Goal: Information Seeking & Learning: Learn about a topic

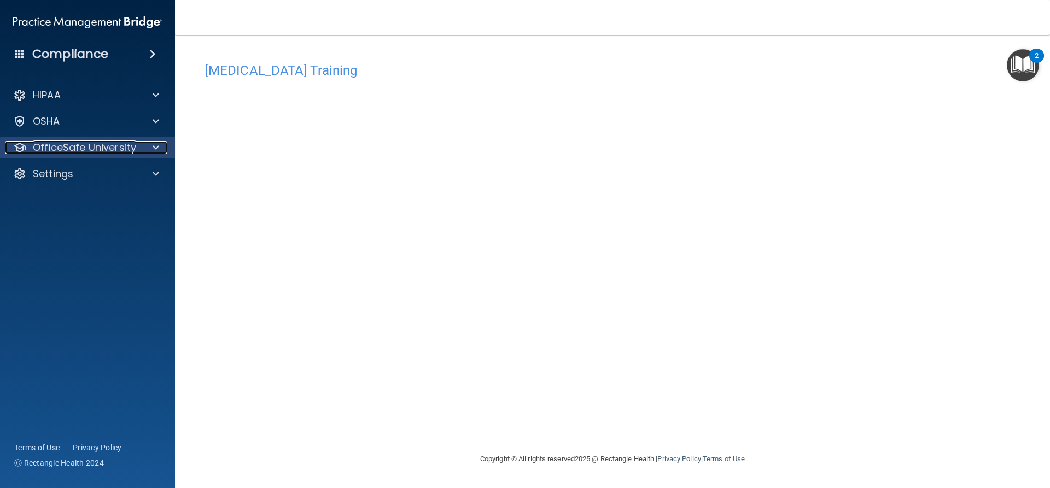
click at [132, 149] on p "OfficeSafe University" at bounding box center [84, 147] width 103 height 13
click at [152, 149] on div at bounding box center [154, 147] width 27 height 13
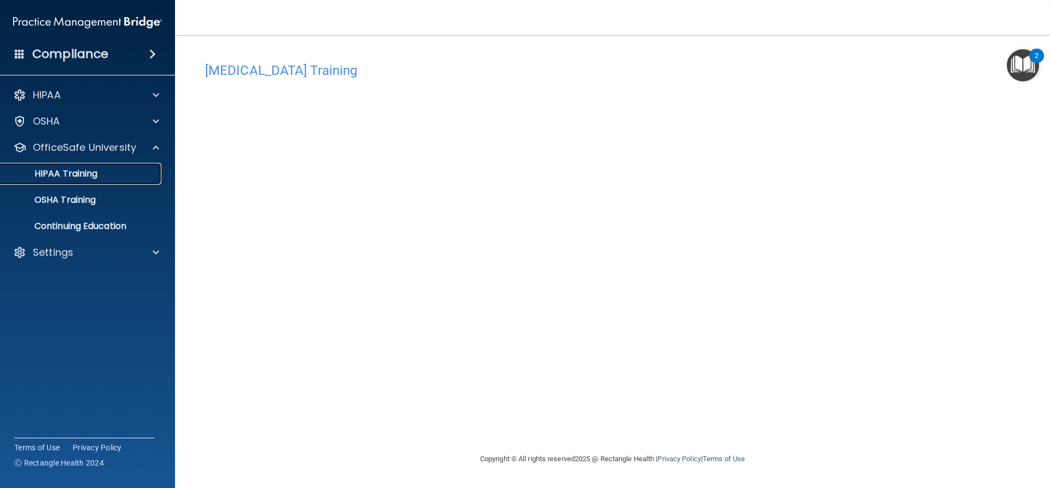
click at [73, 175] on p "HIPAA Training" at bounding box center [52, 173] width 90 height 11
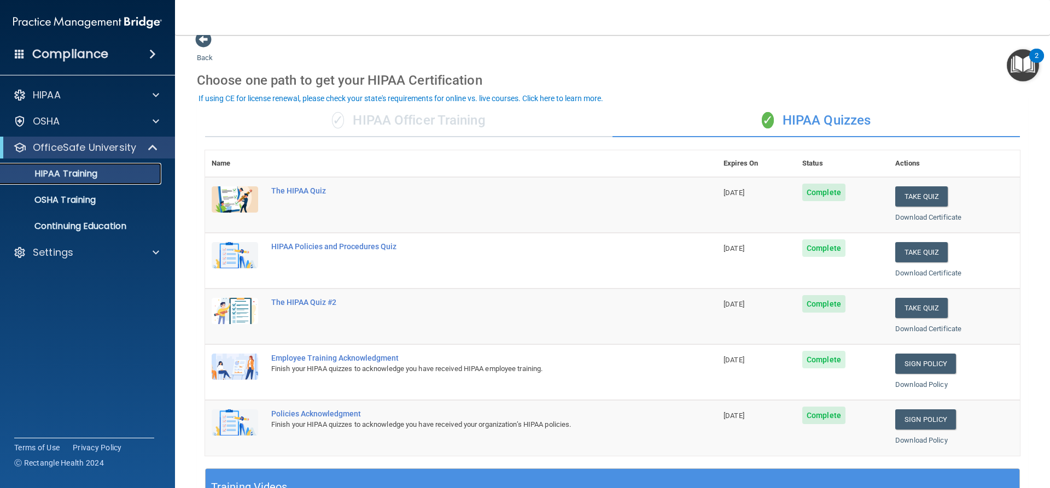
scroll to position [13, 0]
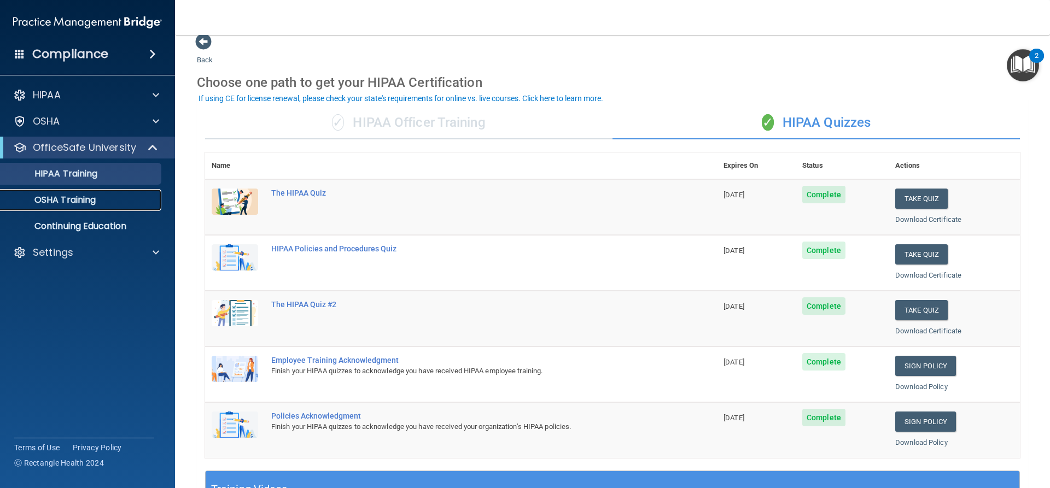
click at [110, 198] on div "OSHA Training" at bounding box center [81, 200] width 149 height 11
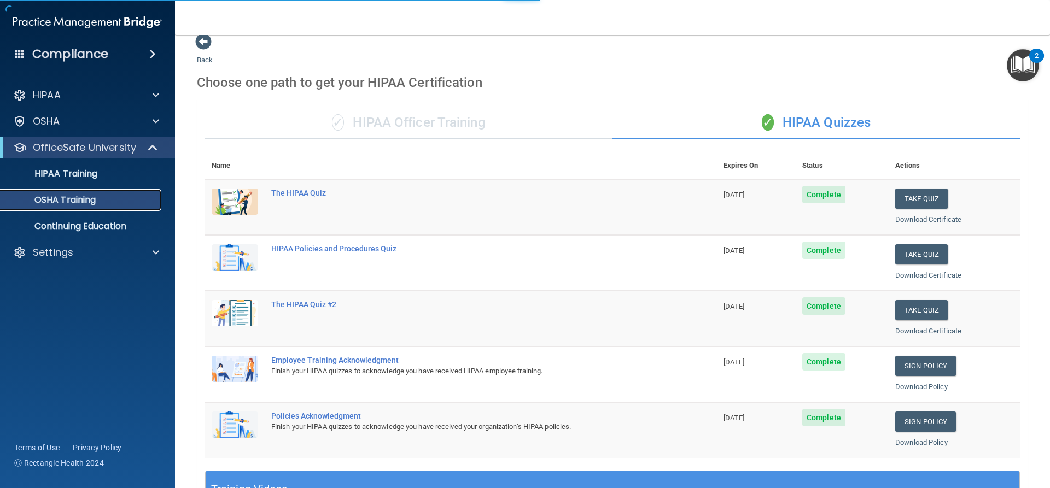
click at [110, 198] on div "OSHA Training" at bounding box center [81, 200] width 149 height 11
